Goal: Navigation & Orientation: Find specific page/section

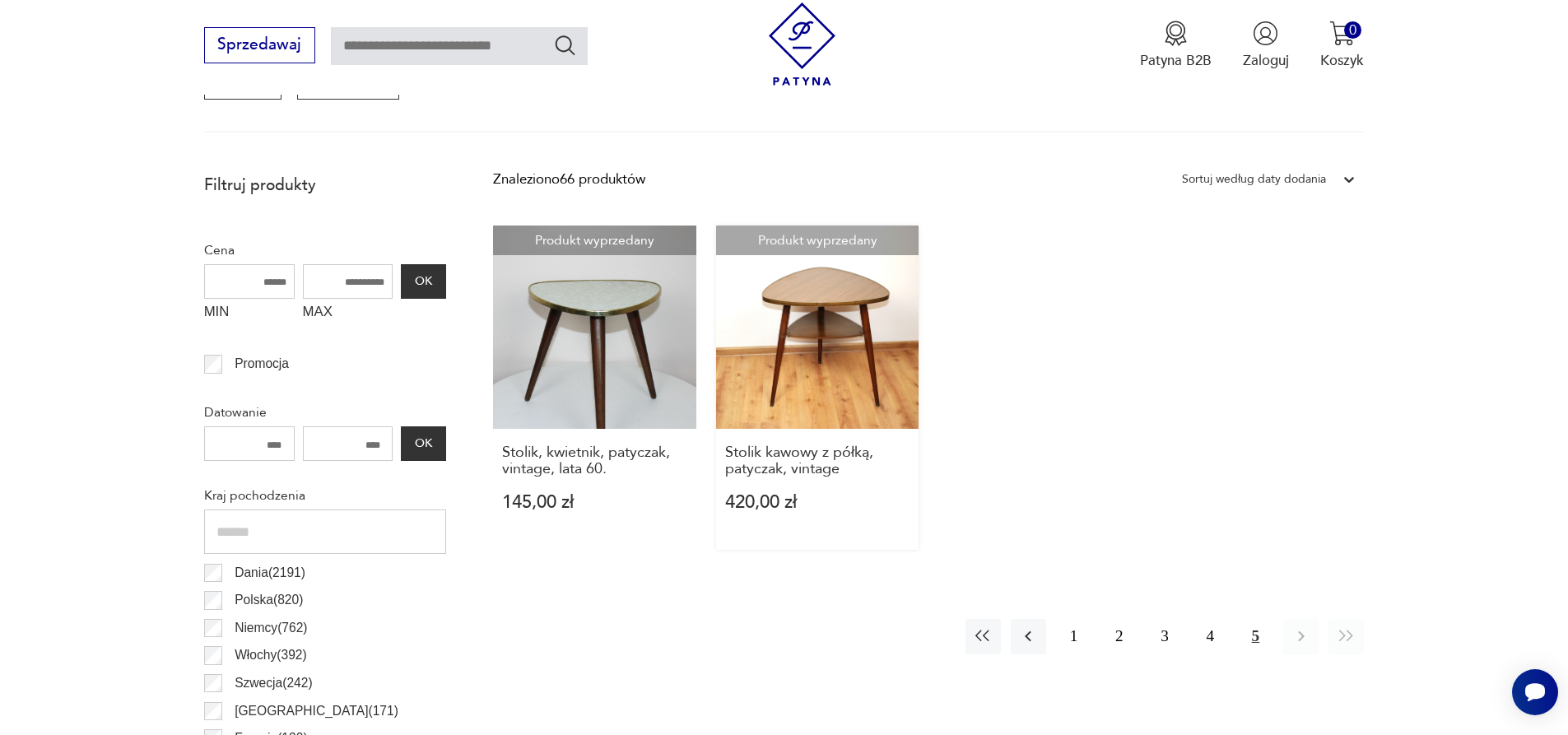
scroll to position [630, 0]
click at [1209, 636] on button "4" at bounding box center [1210, 637] width 36 height 36
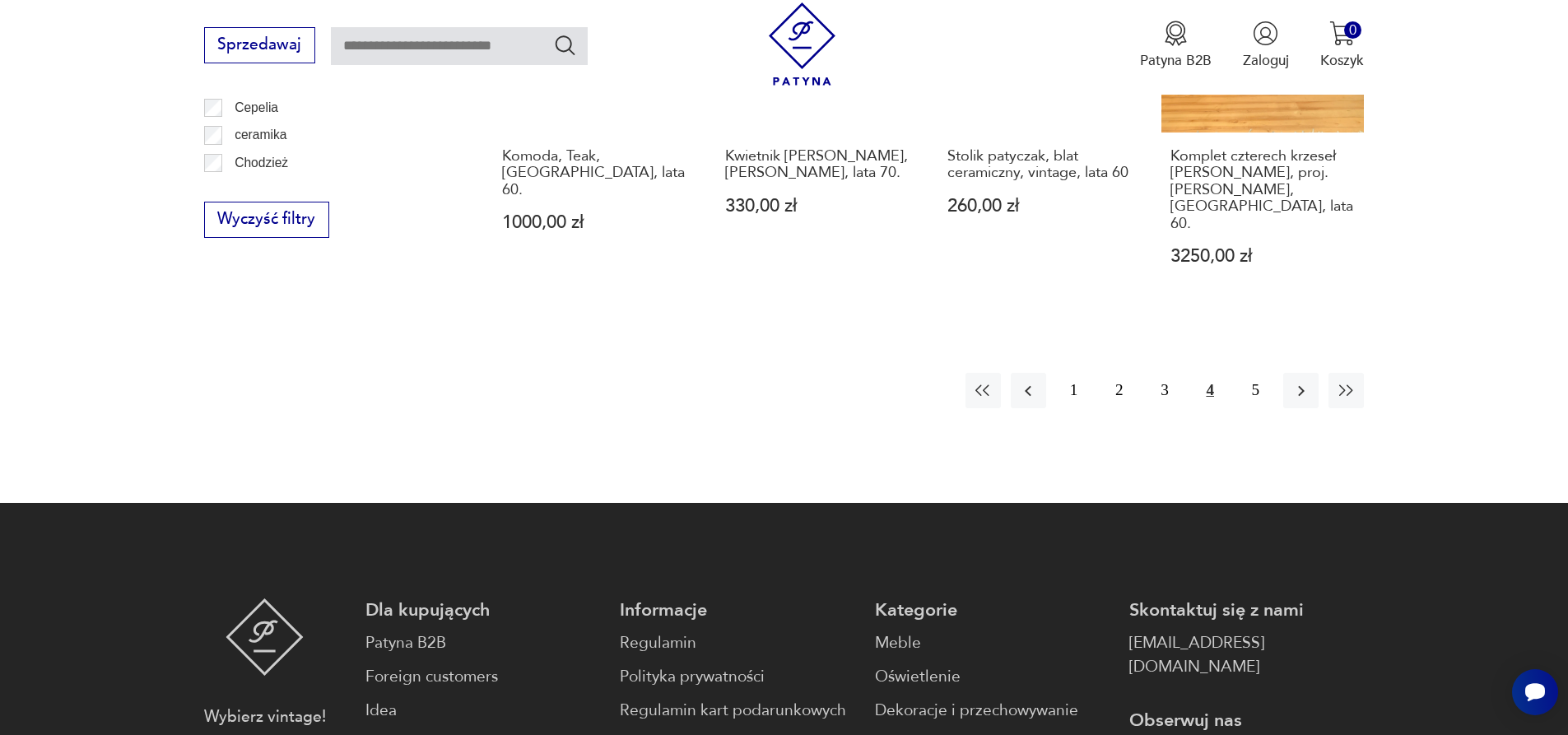
scroll to position [2030, 0]
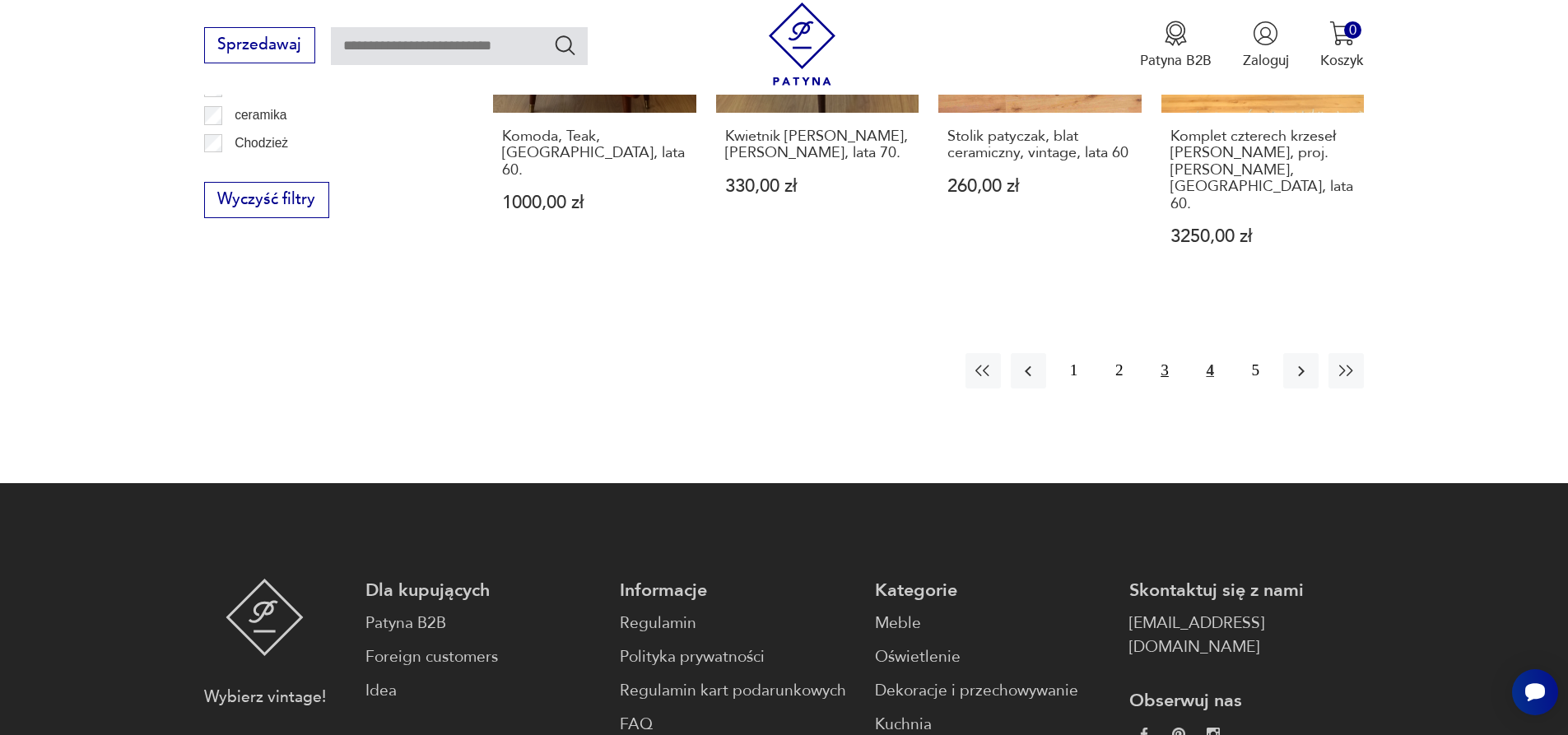
click at [1165, 356] on button "3" at bounding box center [1164, 371] width 36 height 36
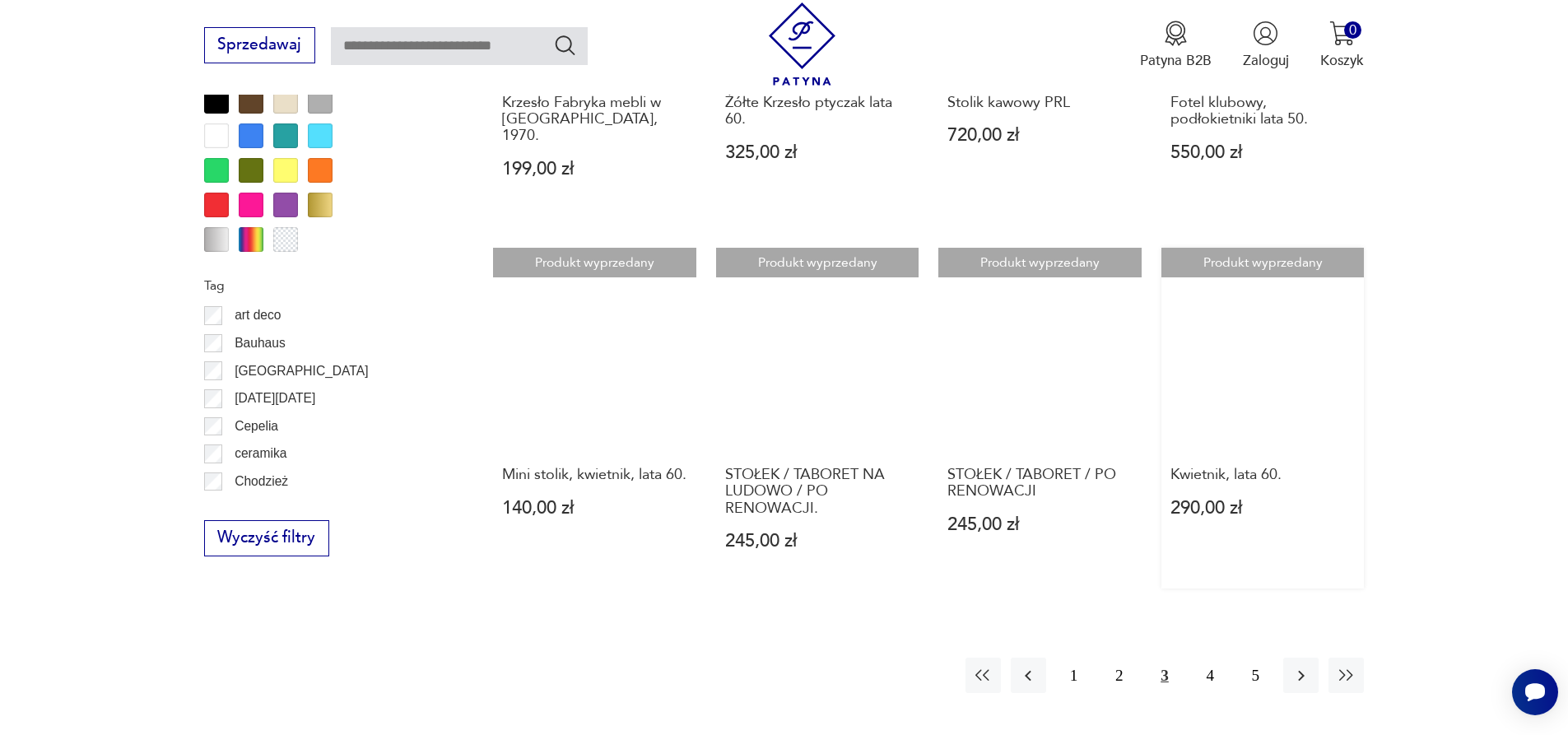
scroll to position [1701, 0]
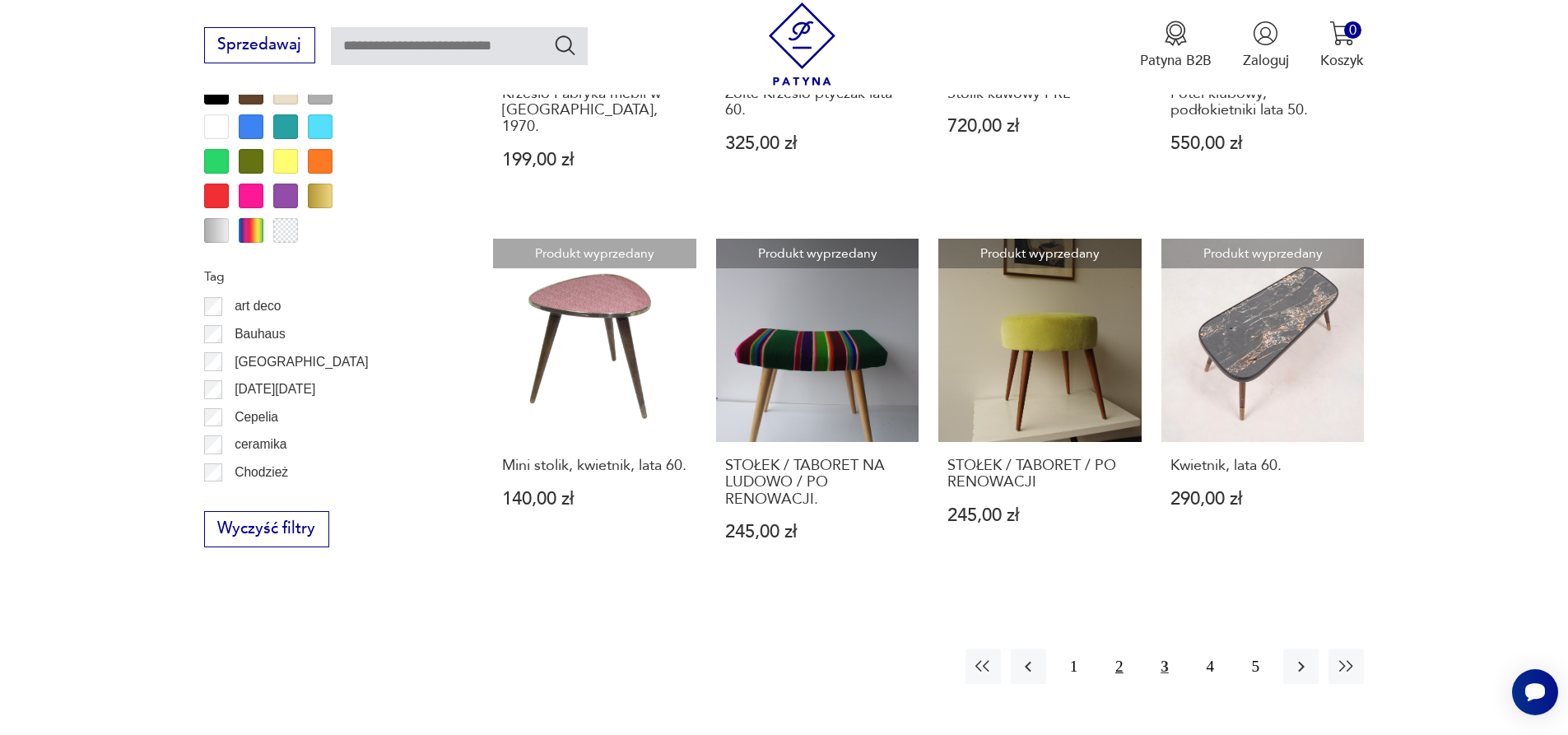
click at [1121, 648] on button "2" at bounding box center [1119, 666] width 36 height 36
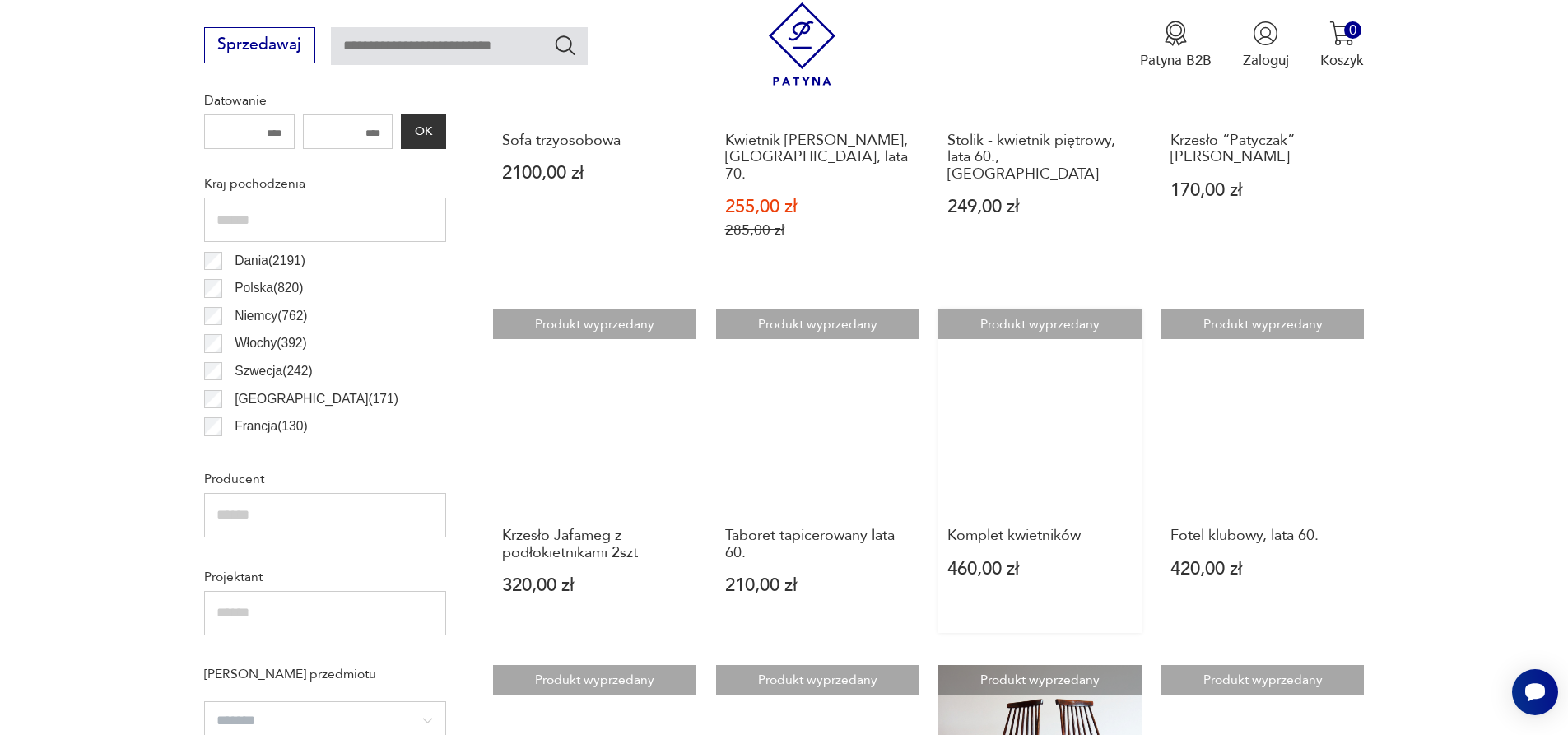
scroll to position [960, 0]
